Goal: Complete application form

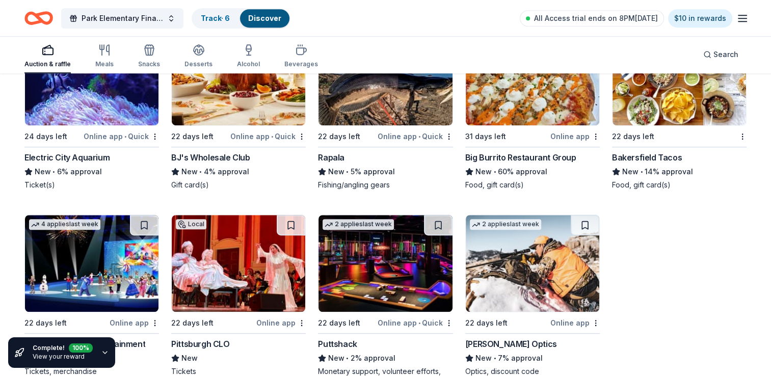
scroll to position [4462, 0]
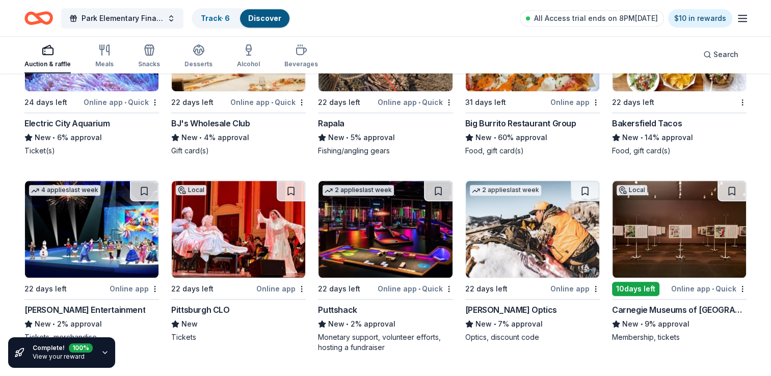
click at [524, 237] on img at bounding box center [533, 229] width 134 height 97
click at [84, 228] on img at bounding box center [92, 229] width 134 height 97
click at [376, 236] on img at bounding box center [386, 229] width 134 height 97
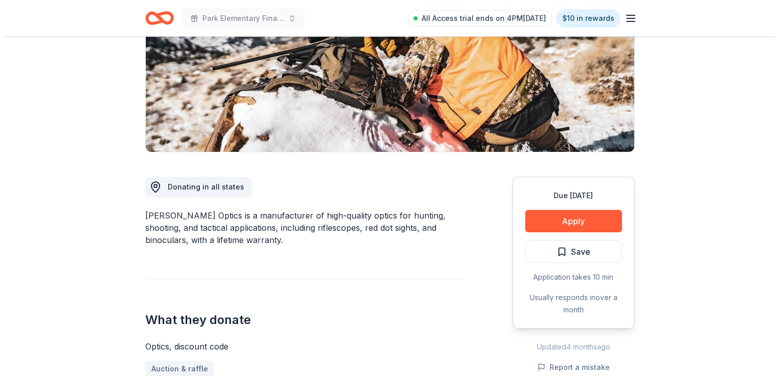
scroll to position [159, 0]
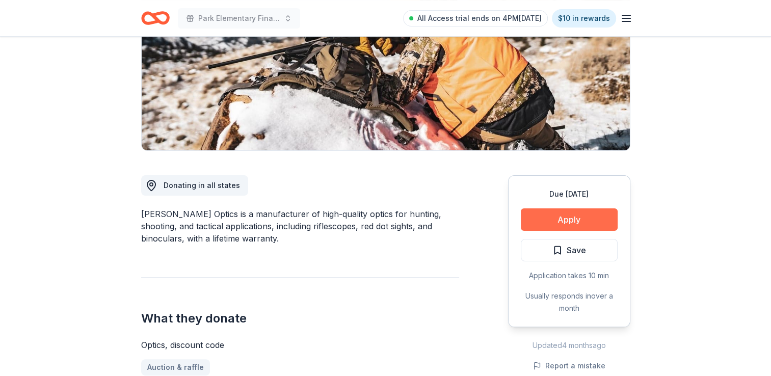
click at [577, 222] on button "Apply" at bounding box center [569, 219] width 97 height 22
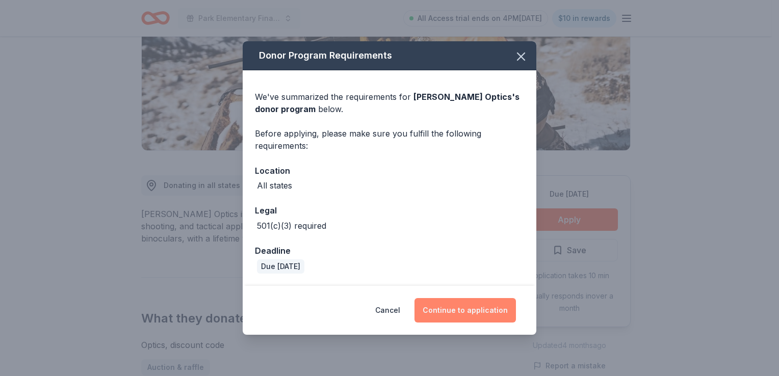
click at [450, 307] on button "Continue to application" at bounding box center [464, 310] width 101 height 24
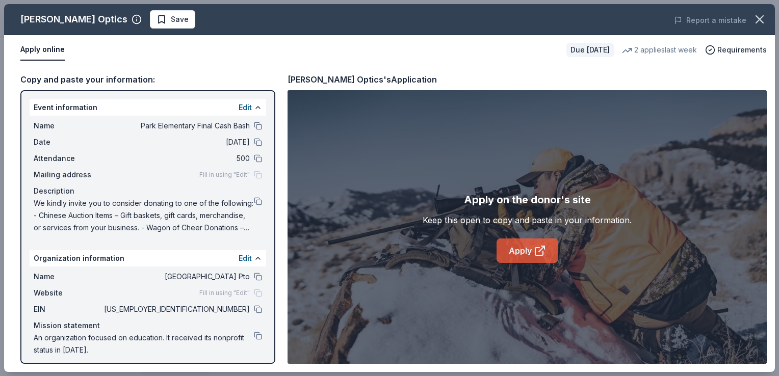
click at [536, 247] on icon at bounding box center [540, 251] width 12 height 12
click at [254, 306] on button at bounding box center [258, 309] width 8 height 8
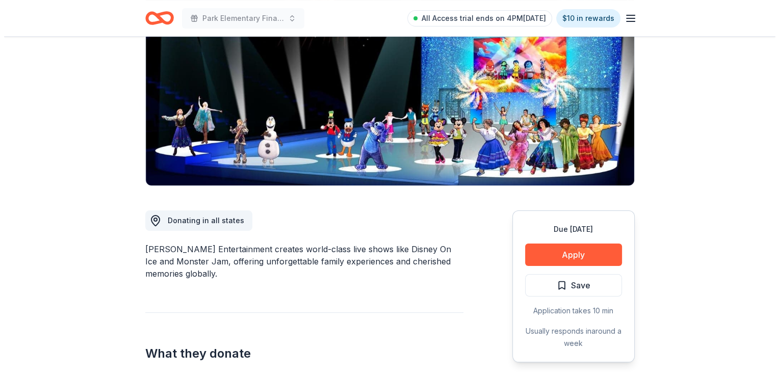
scroll to position [127, 0]
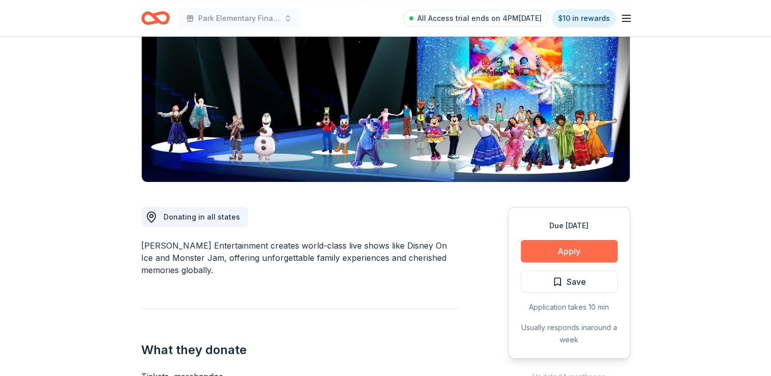
click at [540, 243] on button "Apply" at bounding box center [569, 251] width 97 height 22
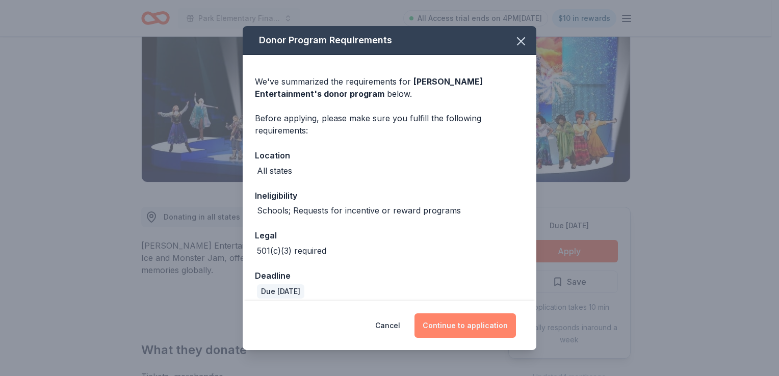
click at [481, 323] on button "Continue to application" at bounding box center [464, 326] width 101 height 24
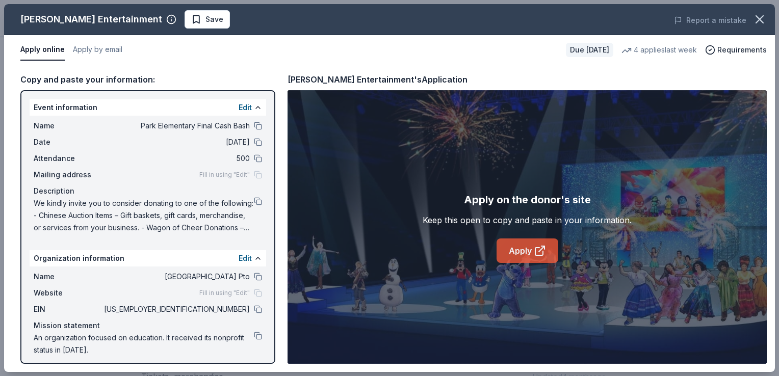
click at [549, 252] on link "Apply" at bounding box center [528, 251] width 62 height 24
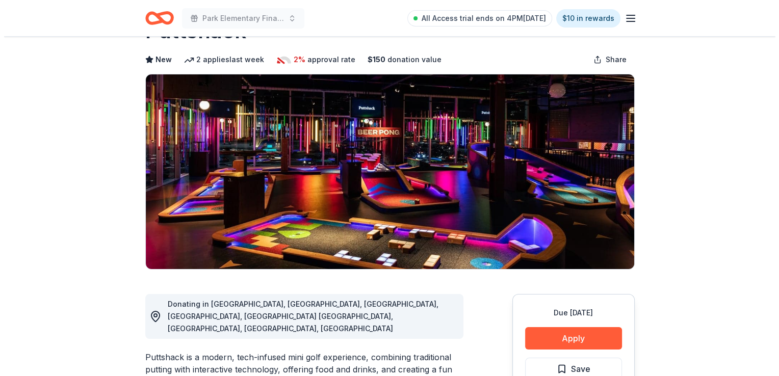
scroll to position [65, 0]
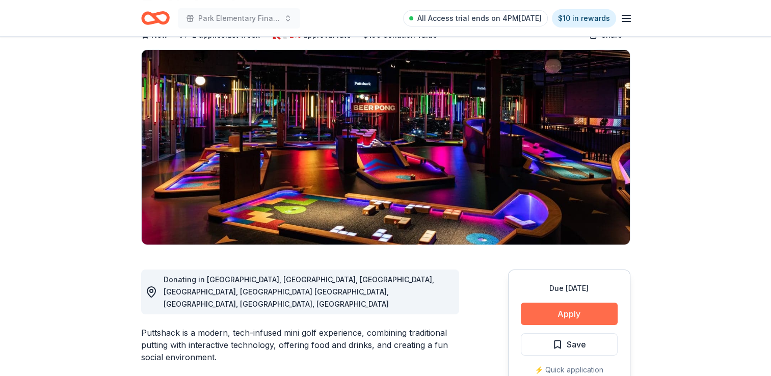
click at [579, 319] on button "Apply" at bounding box center [569, 314] width 97 height 22
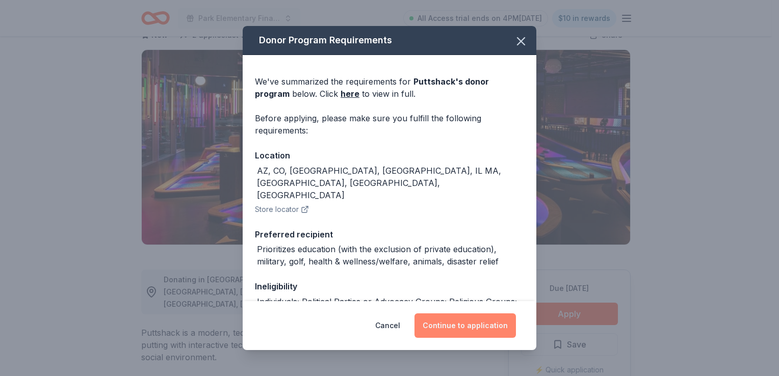
click at [462, 324] on button "Continue to application" at bounding box center [464, 326] width 101 height 24
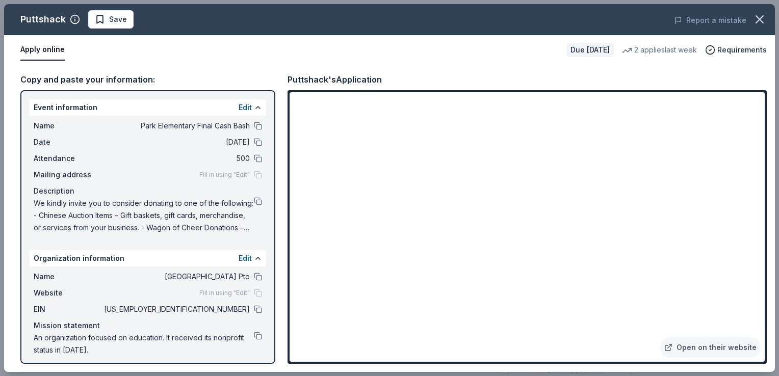
scroll to position [5, 0]
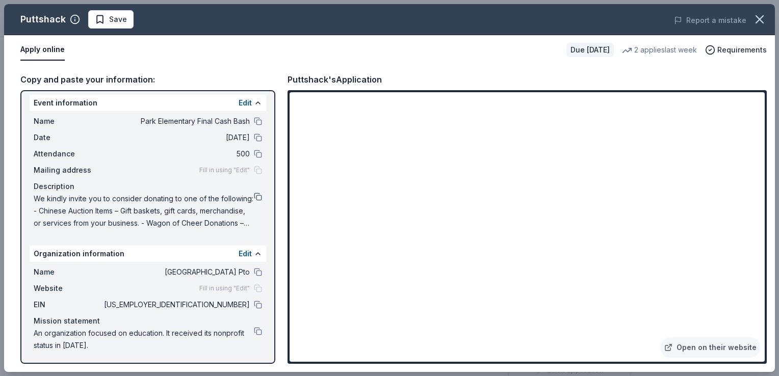
click at [254, 193] on button at bounding box center [258, 197] width 8 height 8
